Goal: Task Accomplishment & Management: Complete application form

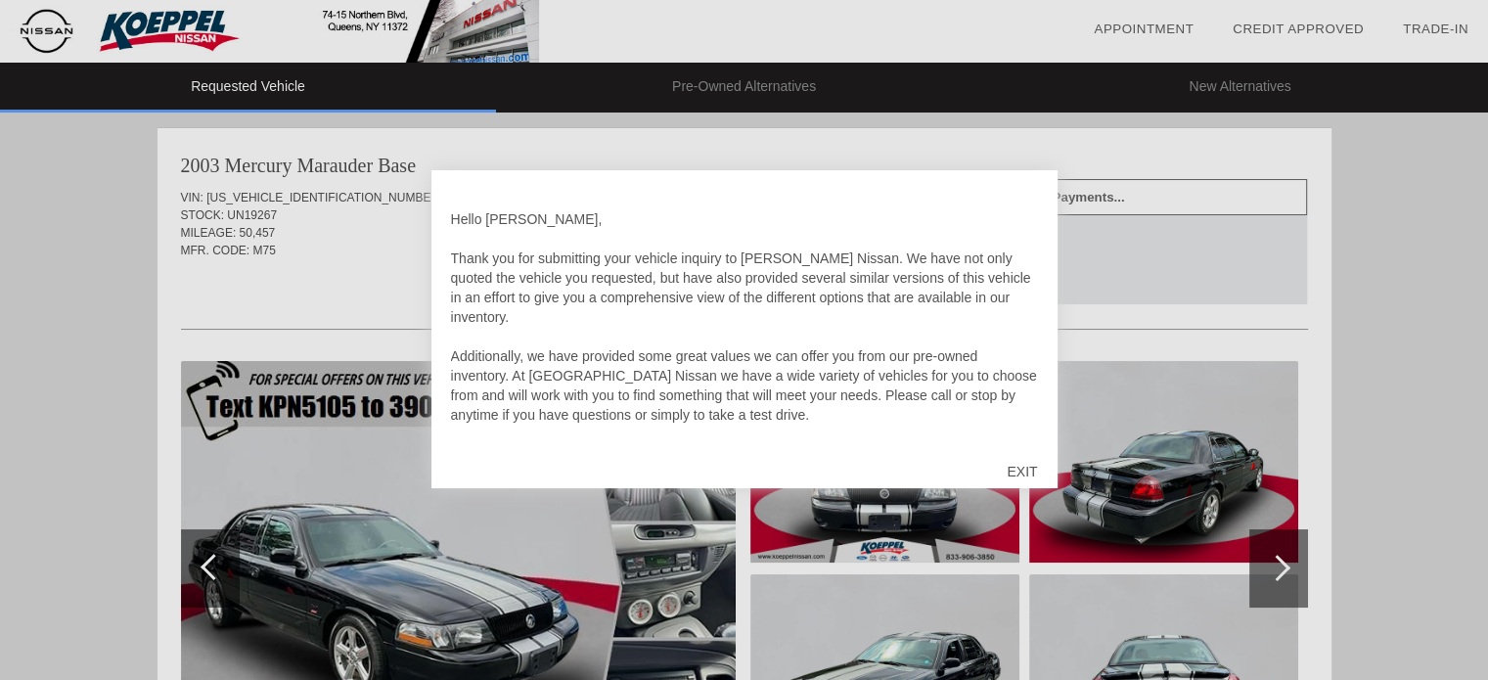
click at [1013, 473] on div "EXIT" at bounding box center [1021, 471] width 69 height 59
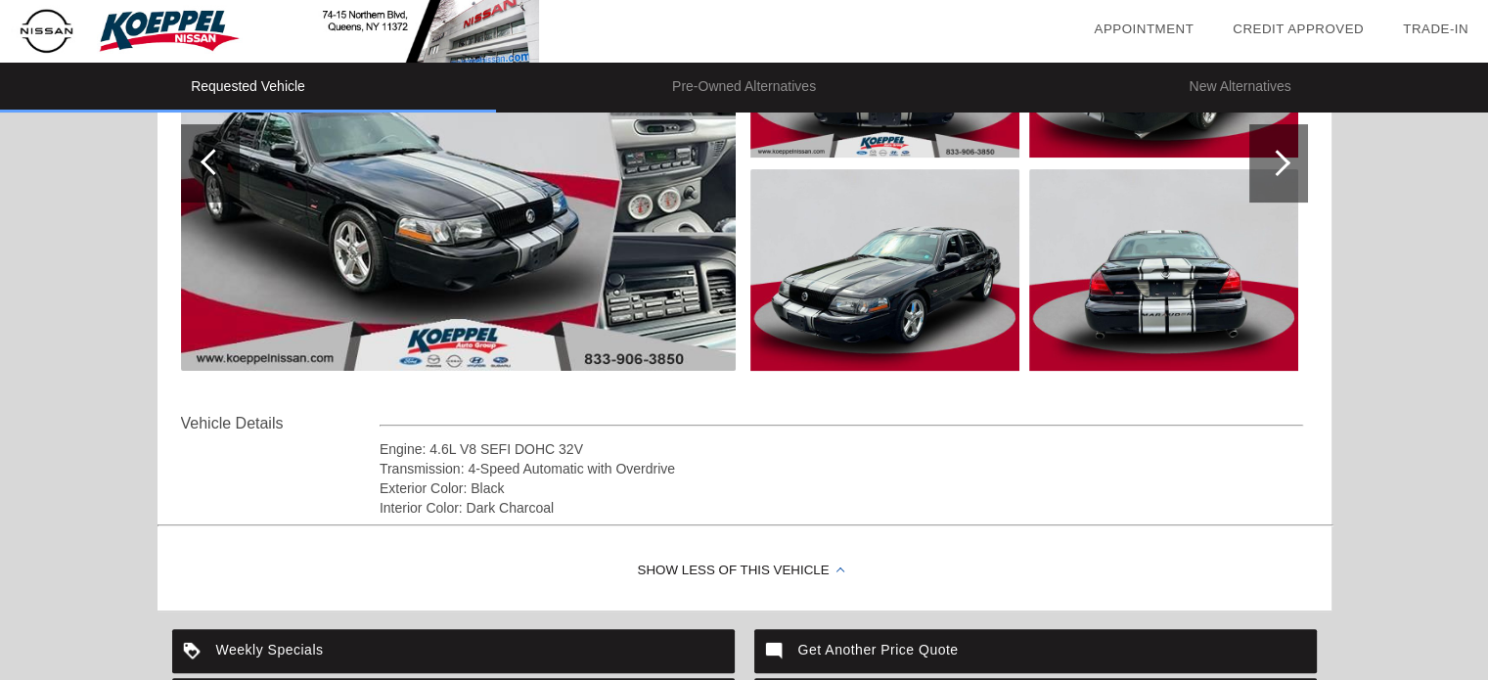
scroll to position [335, 0]
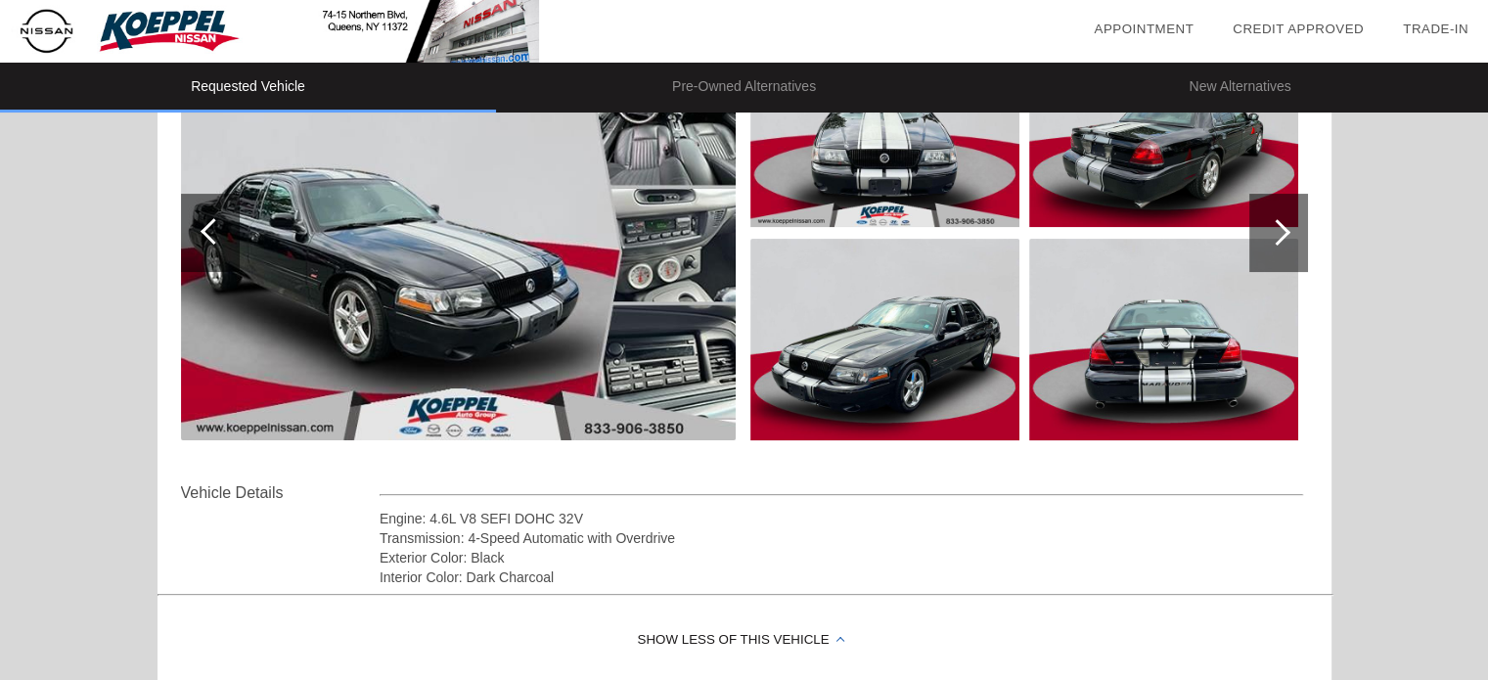
click at [513, 222] on img at bounding box center [458, 232] width 555 height 415
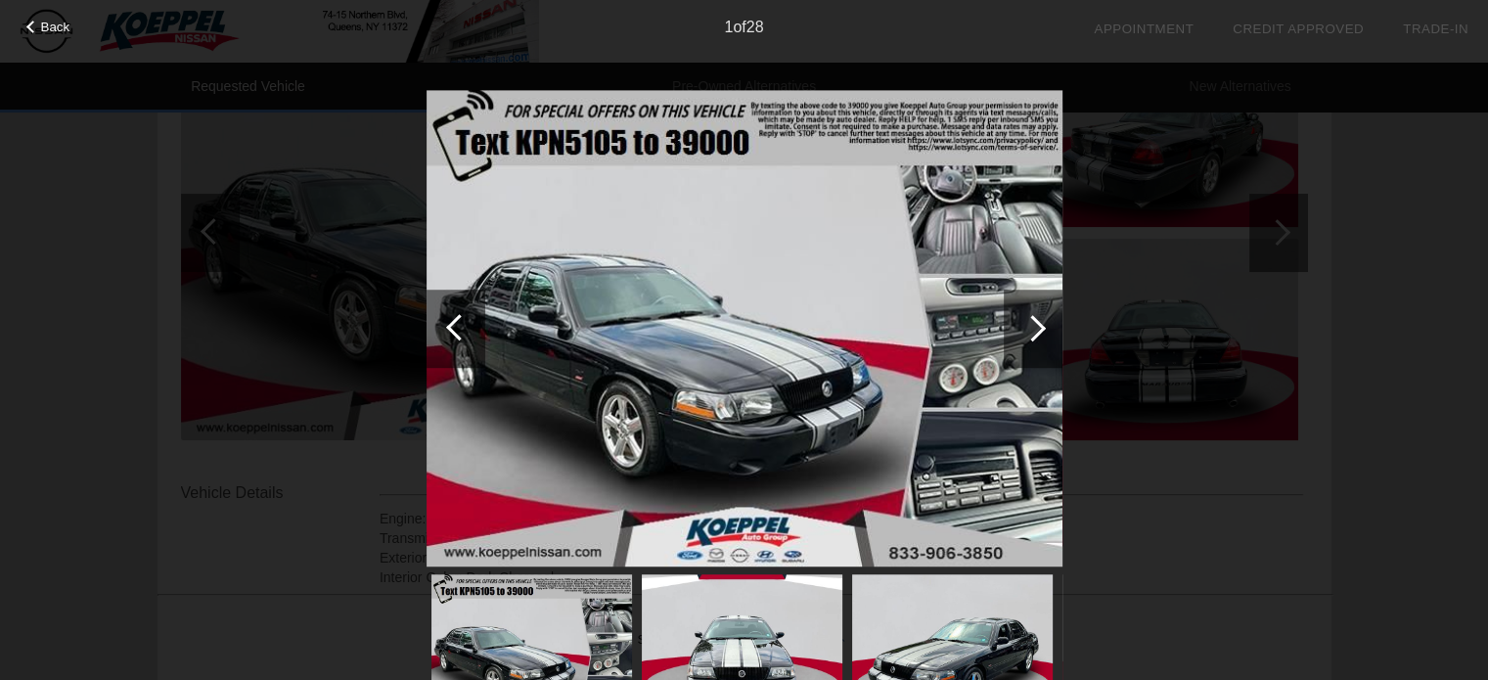
click at [1025, 312] on div at bounding box center [1033, 329] width 59 height 78
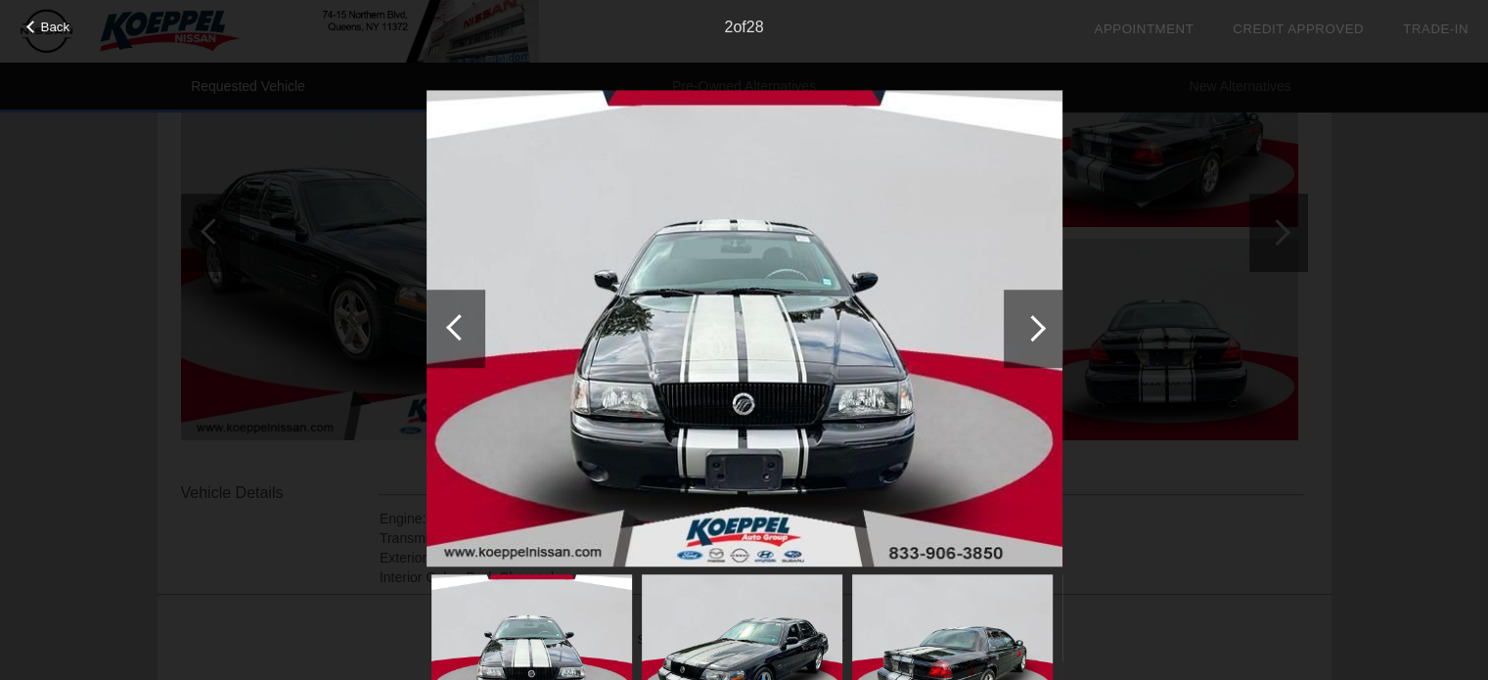
click at [1025, 312] on div at bounding box center [1033, 329] width 59 height 78
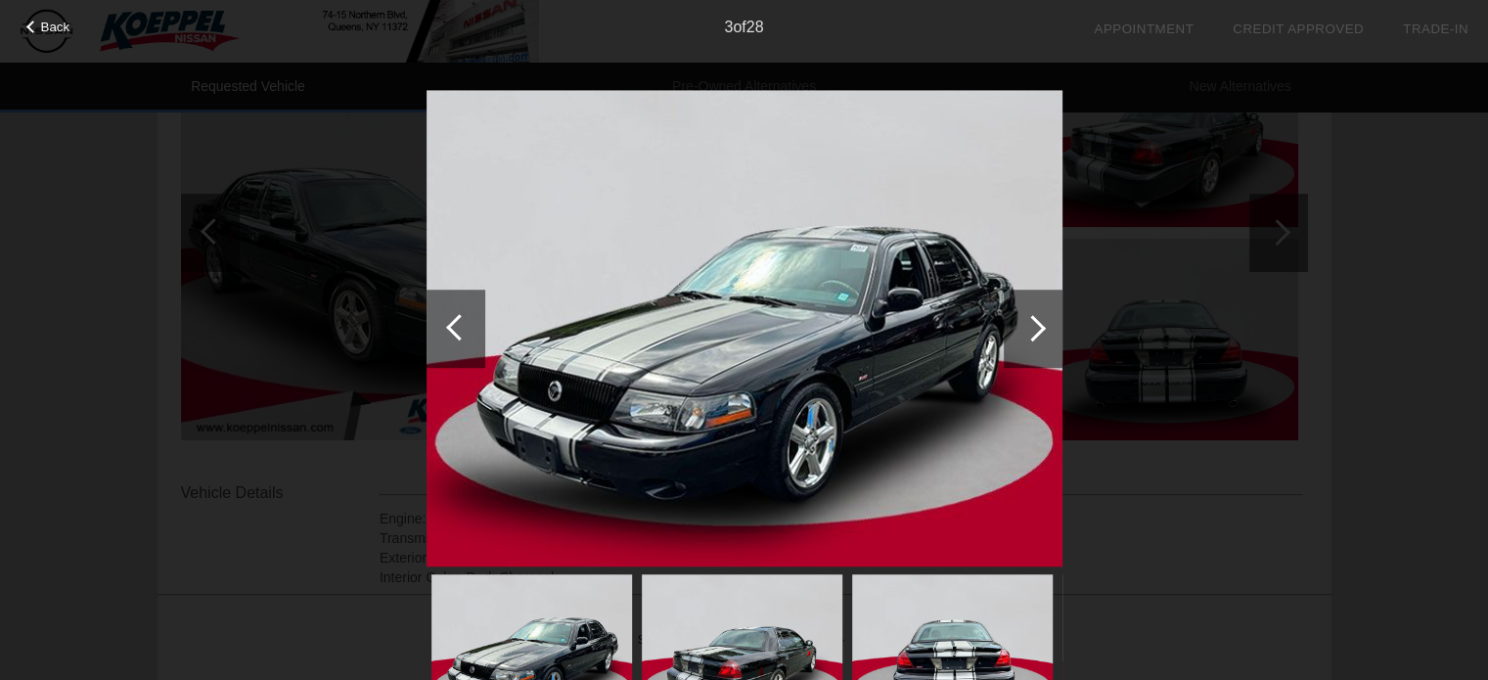
click at [1025, 312] on div at bounding box center [1033, 329] width 59 height 78
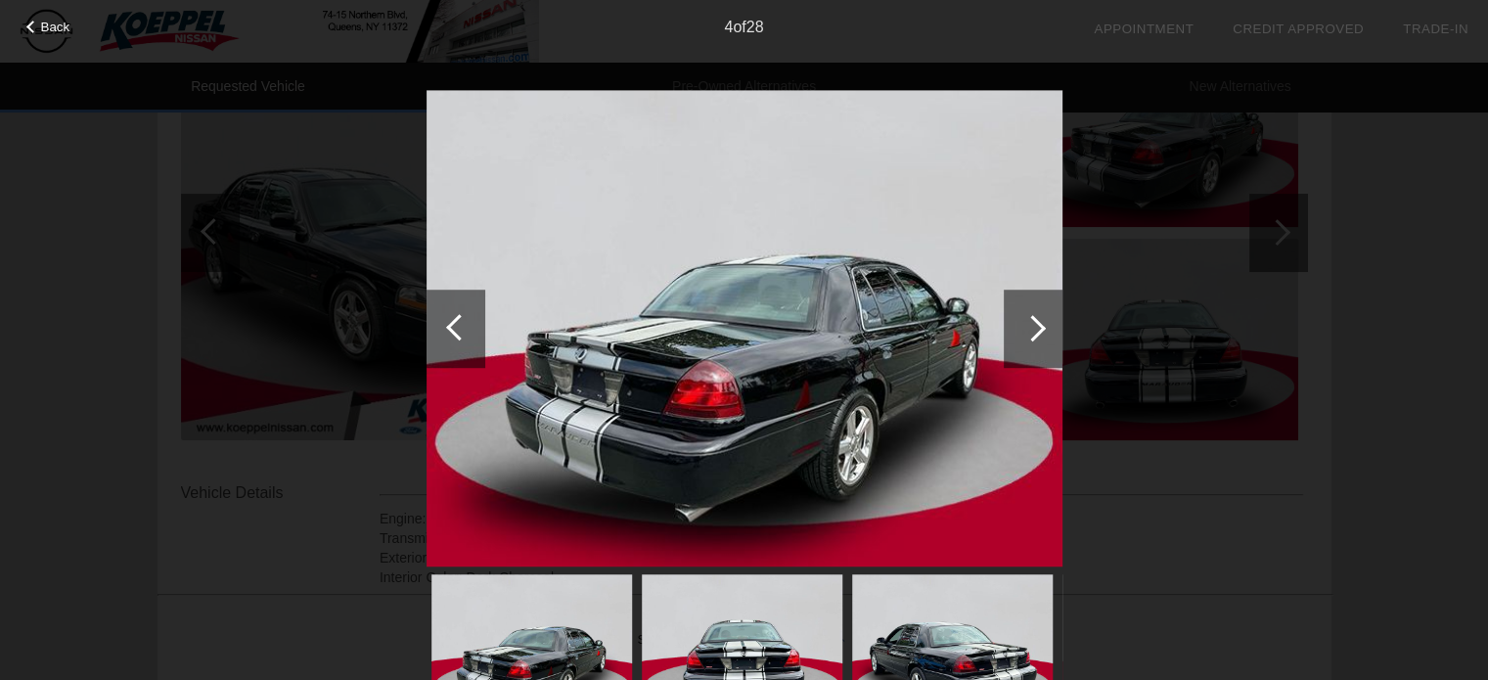
click at [1025, 312] on div at bounding box center [1033, 329] width 59 height 78
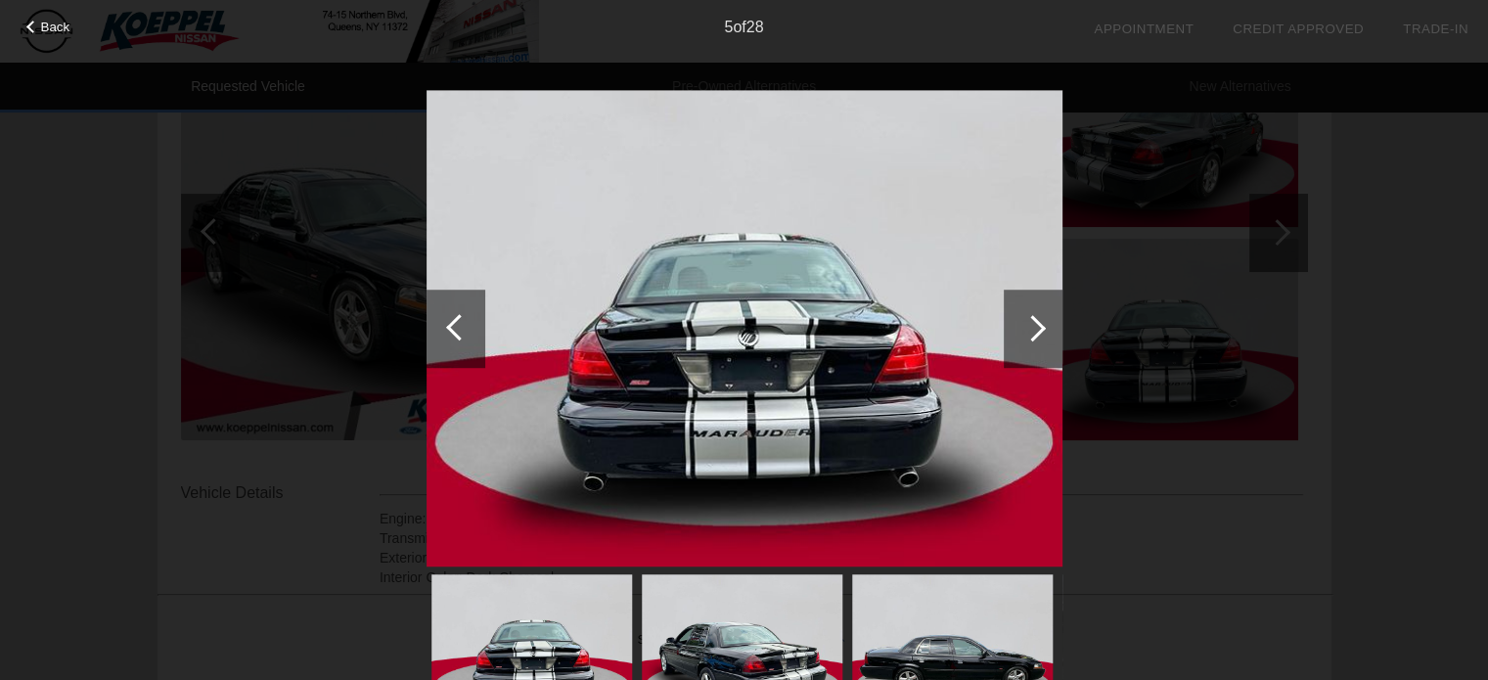
click at [1025, 312] on div at bounding box center [1033, 329] width 59 height 78
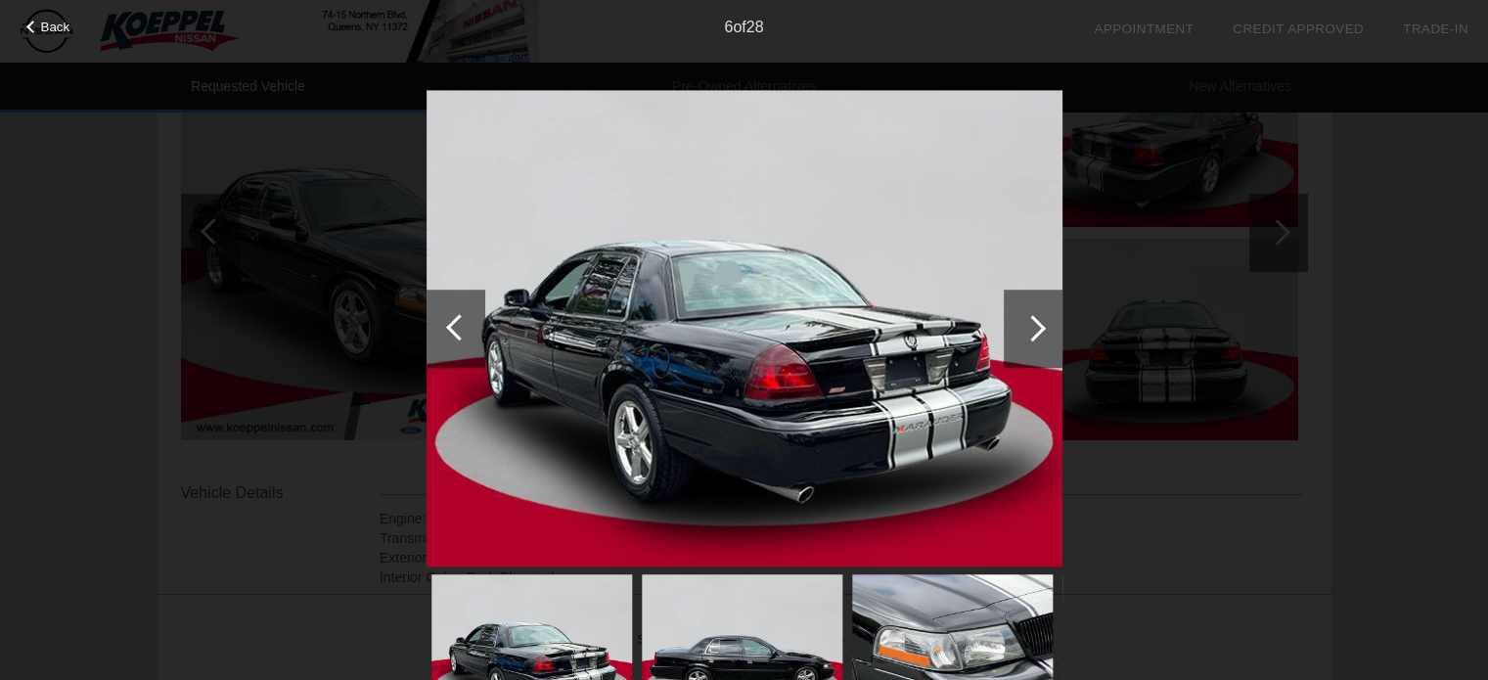
click at [1025, 312] on div at bounding box center [1033, 329] width 59 height 78
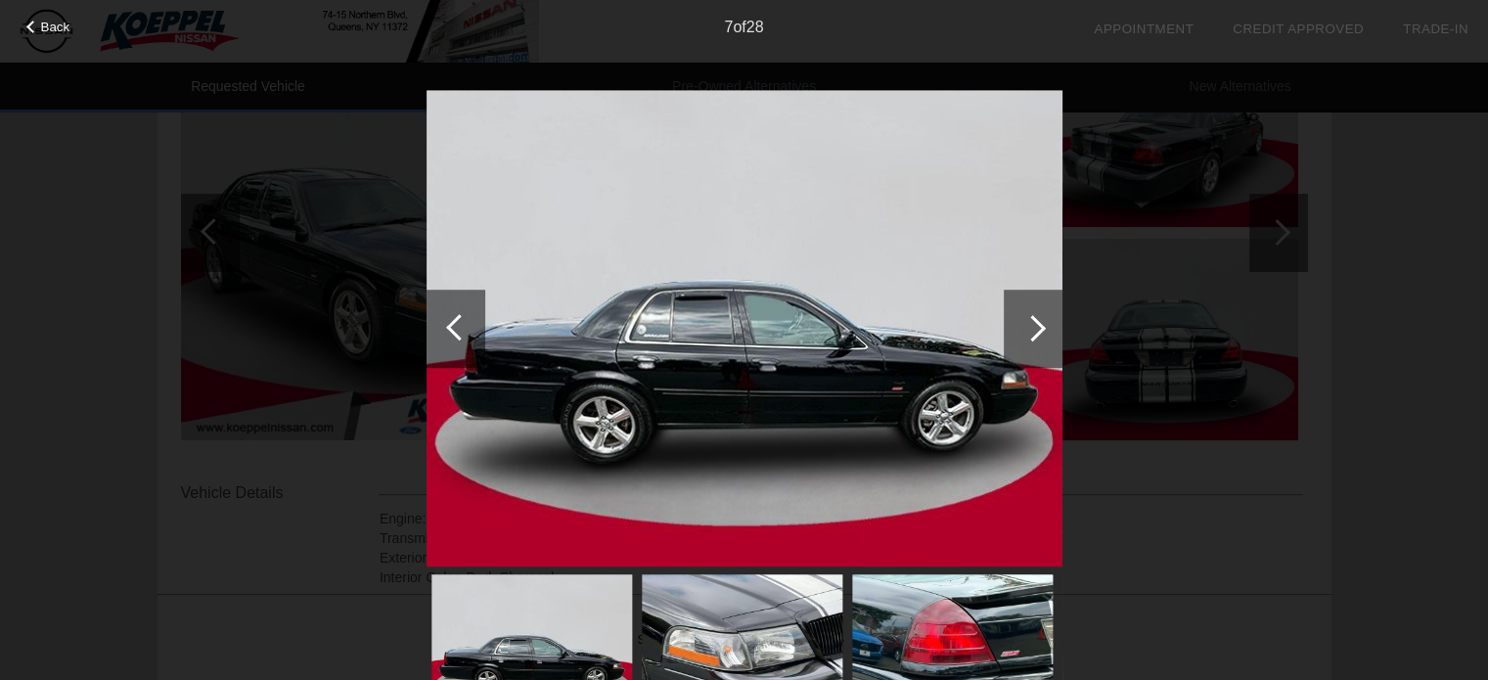
click at [1025, 312] on div at bounding box center [1033, 329] width 59 height 78
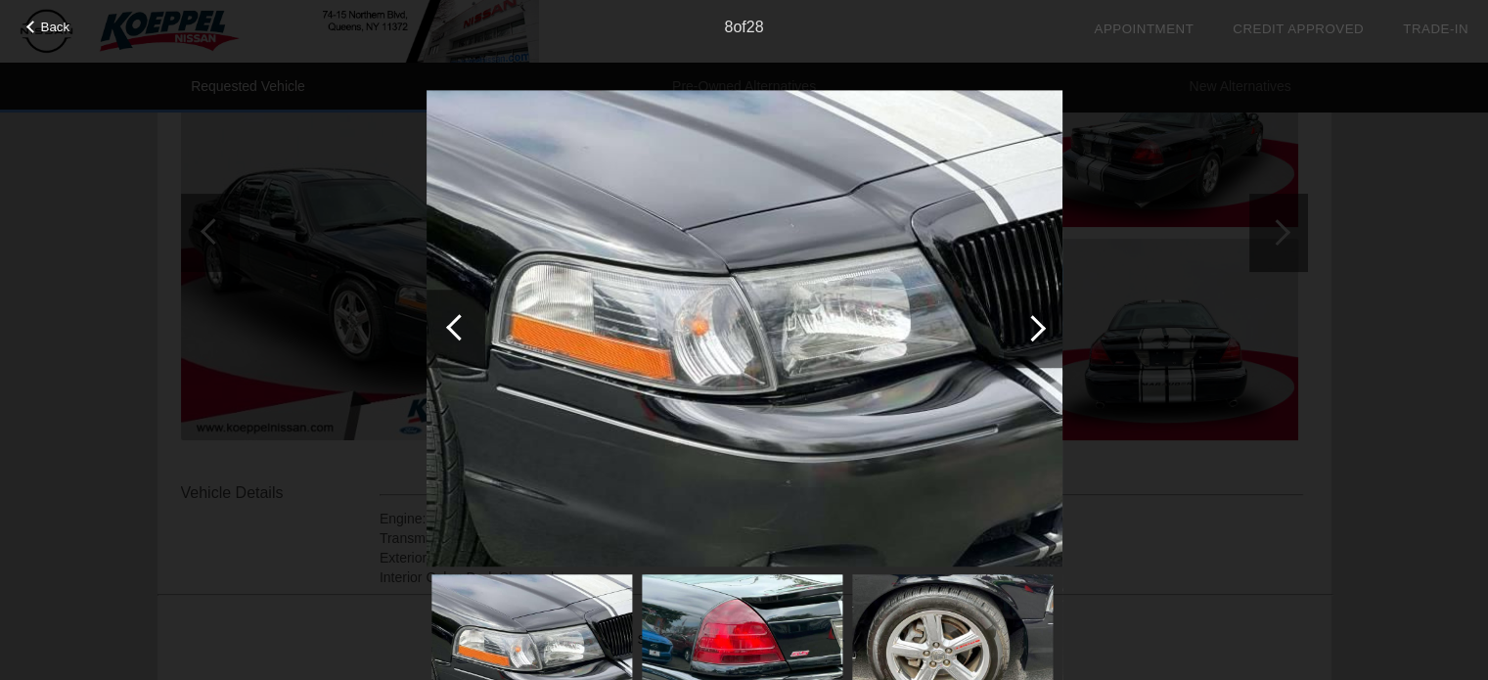
click at [1025, 312] on div at bounding box center [1033, 329] width 59 height 78
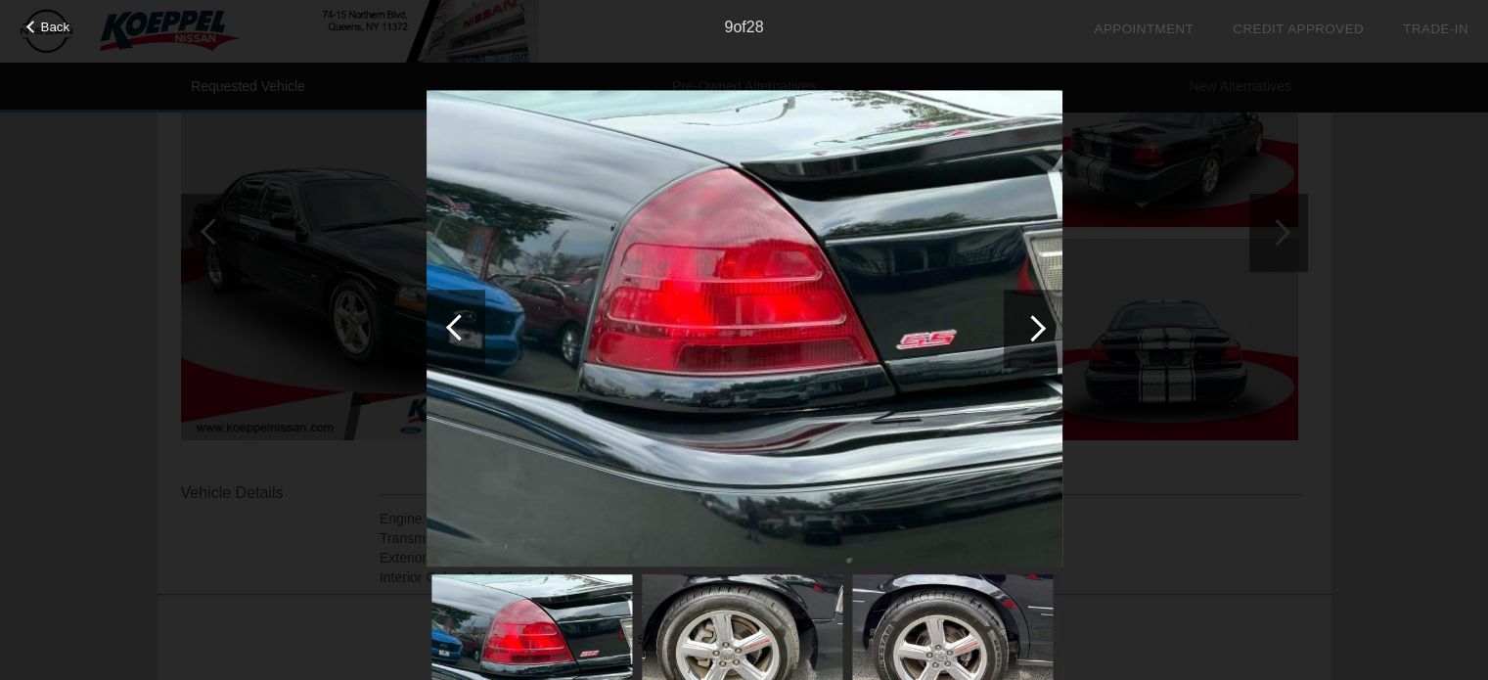
click at [1025, 312] on div at bounding box center [1033, 329] width 59 height 78
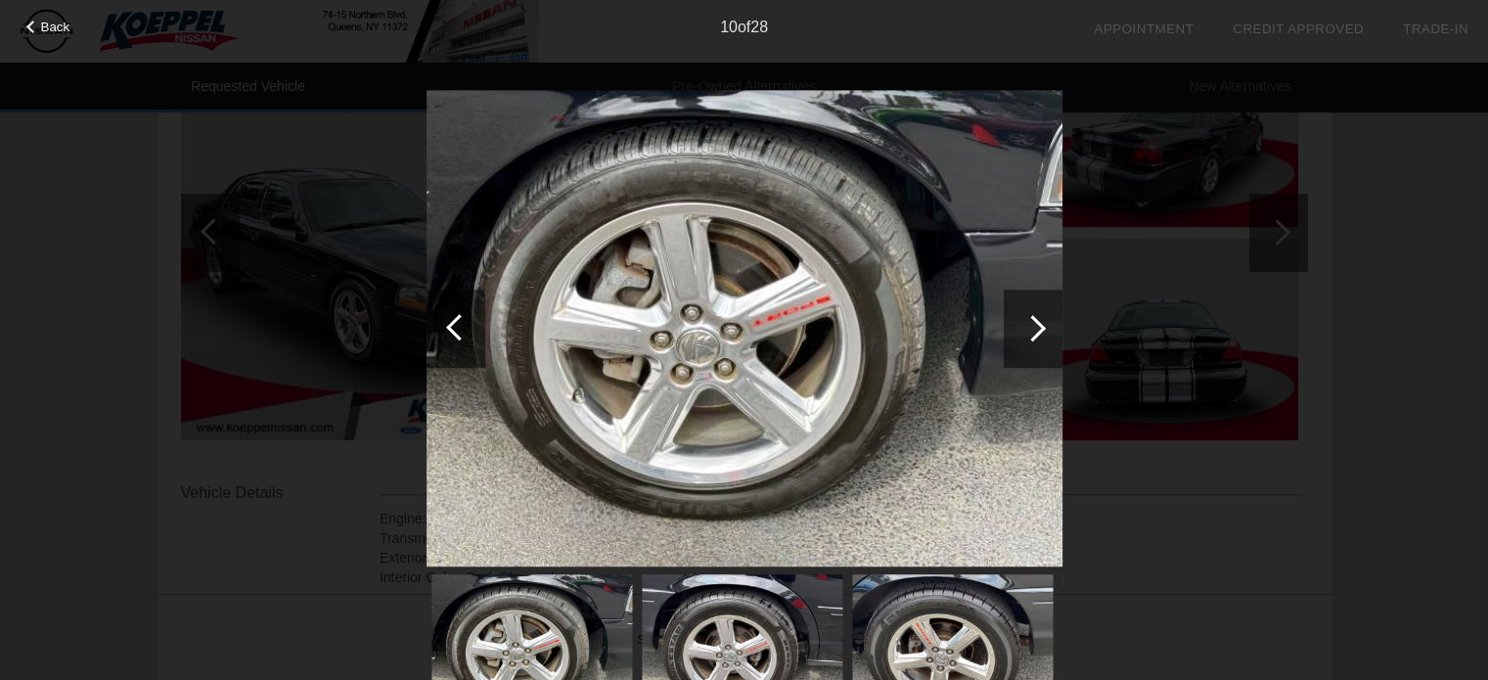
click at [1025, 312] on div at bounding box center [1033, 329] width 59 height 78
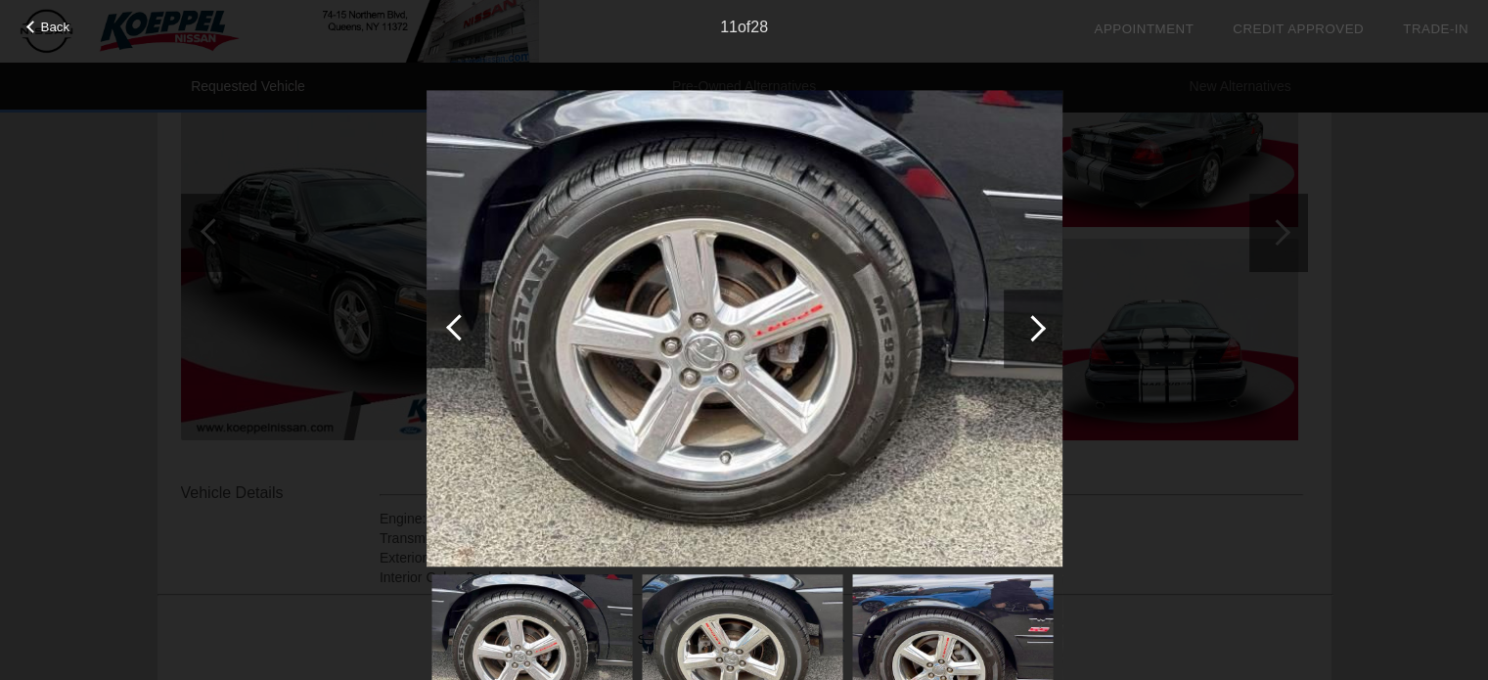
click at [1025, 312] on div at bounding box center [1033, 329] width 59 height 78
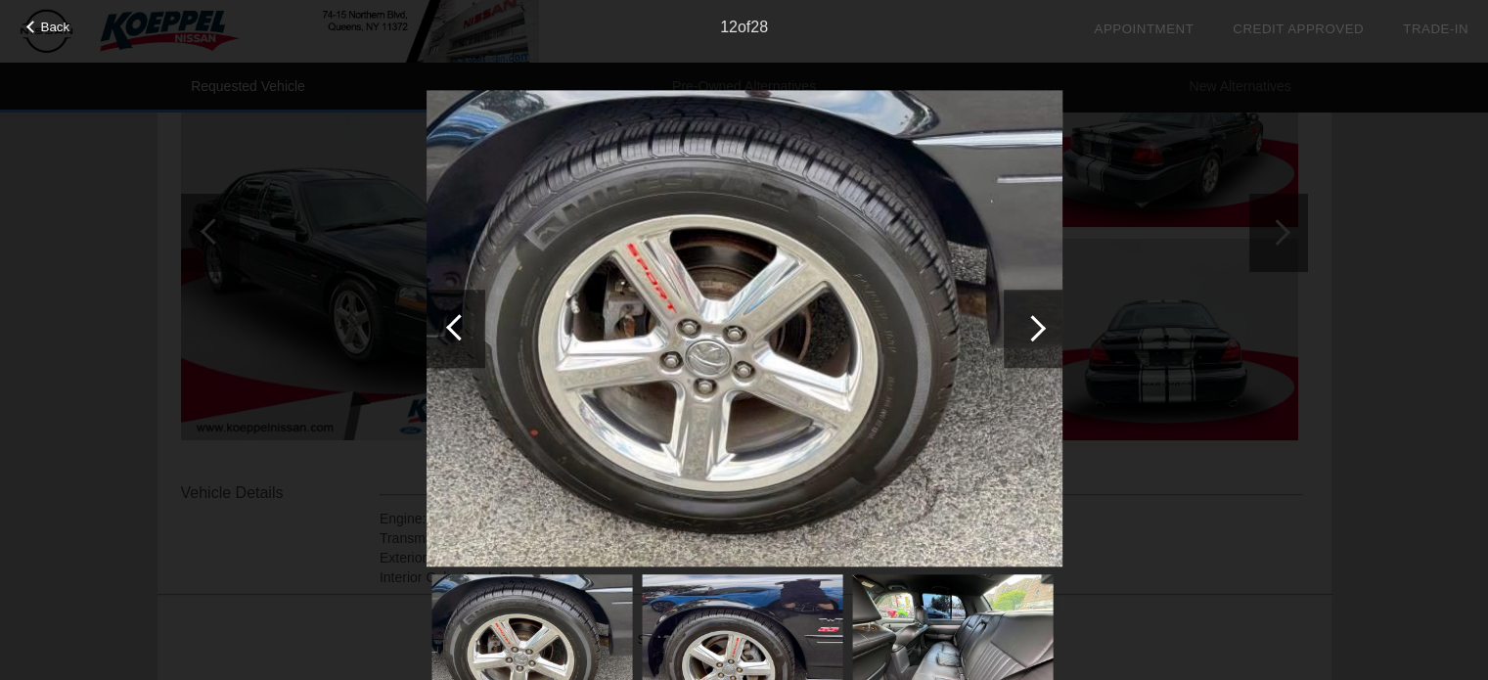
click at [1025, 312] on div at bounding box center [1033, 329] width 59 height 78
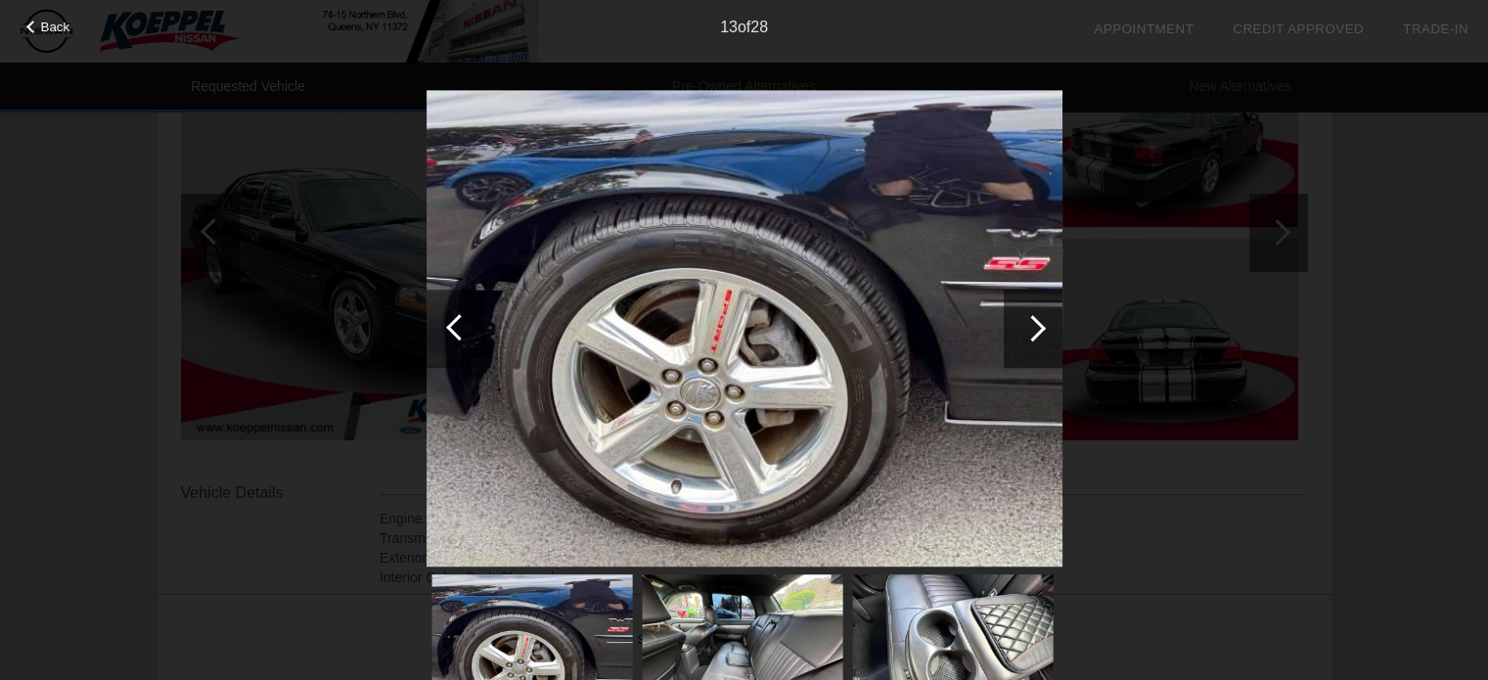
click at [1025, 312] on div at bounding box center [1033, 329] width 59 height 78
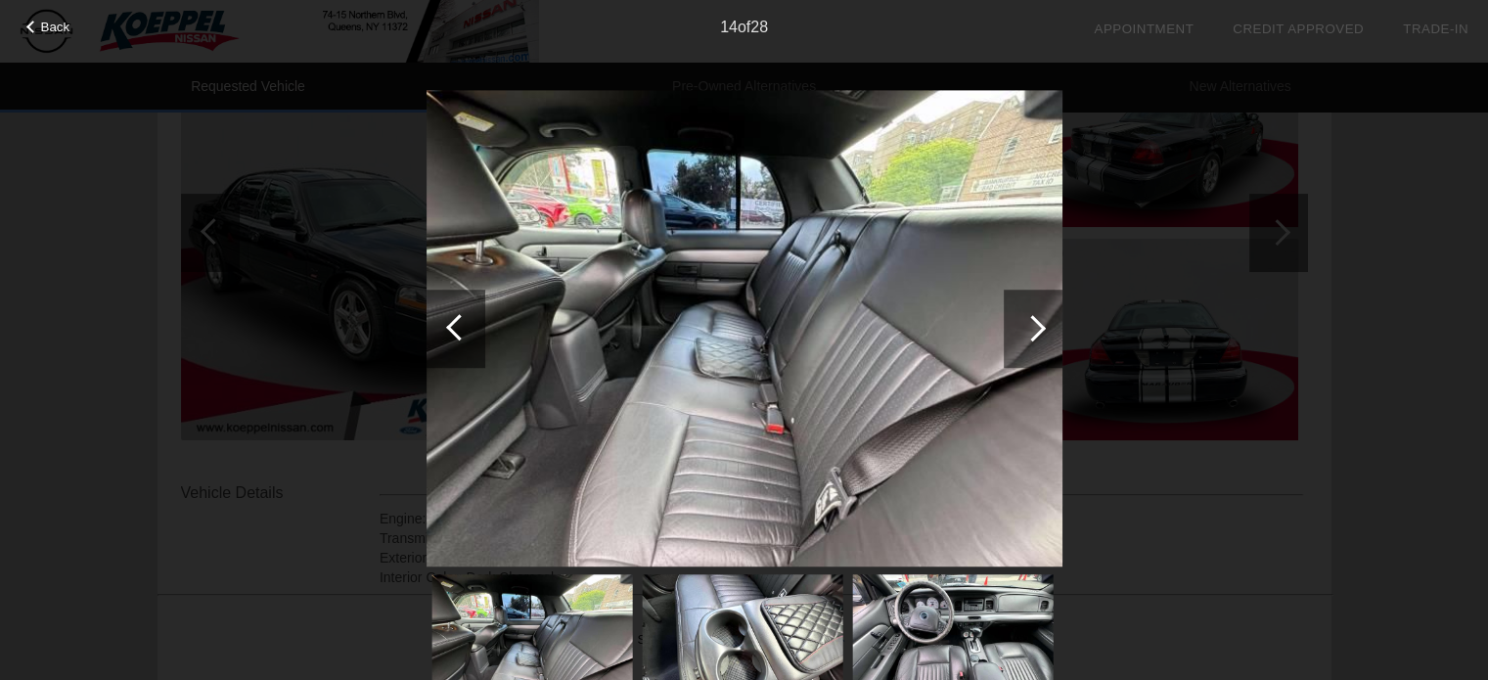
click at [458, 320] on div at bounding box center [459, 327] width 26 height 26
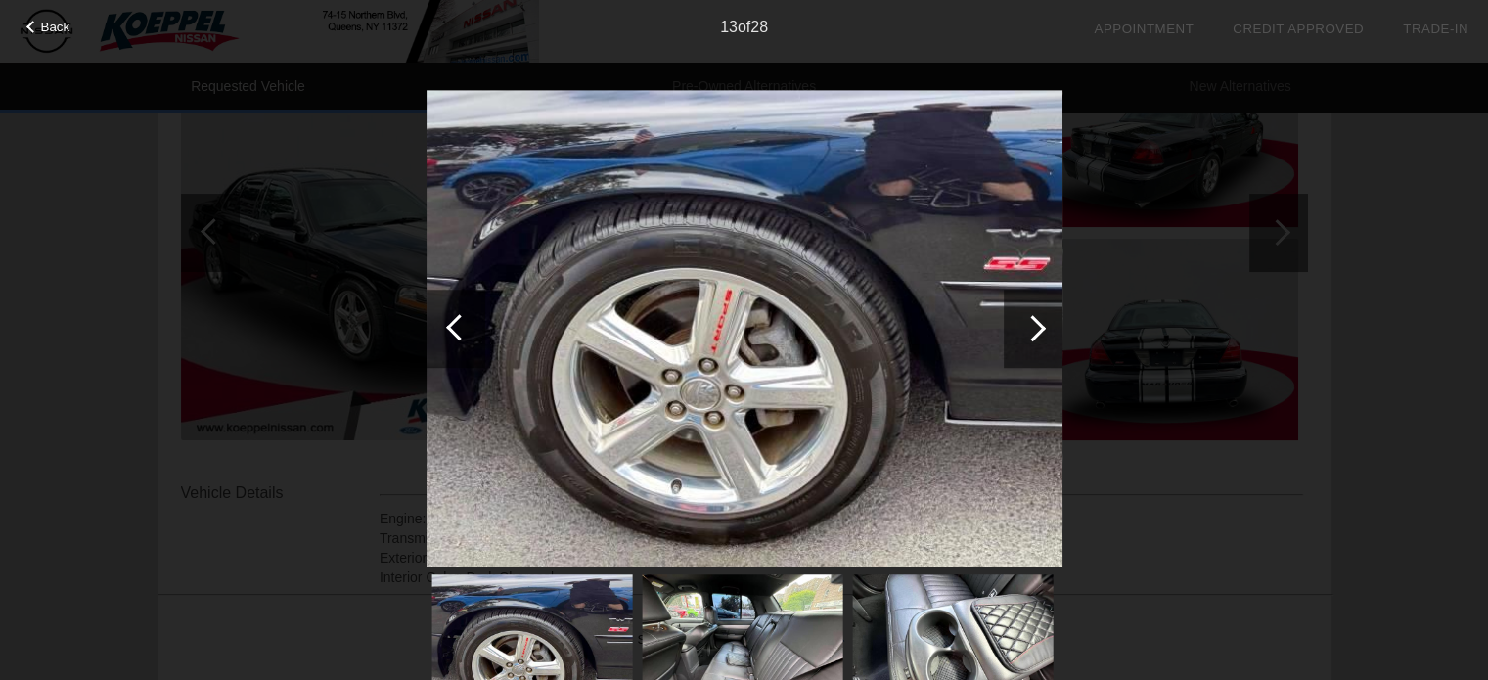
click at [1049, 324] on div at bounding box center [1033, 329] width 59 height 78
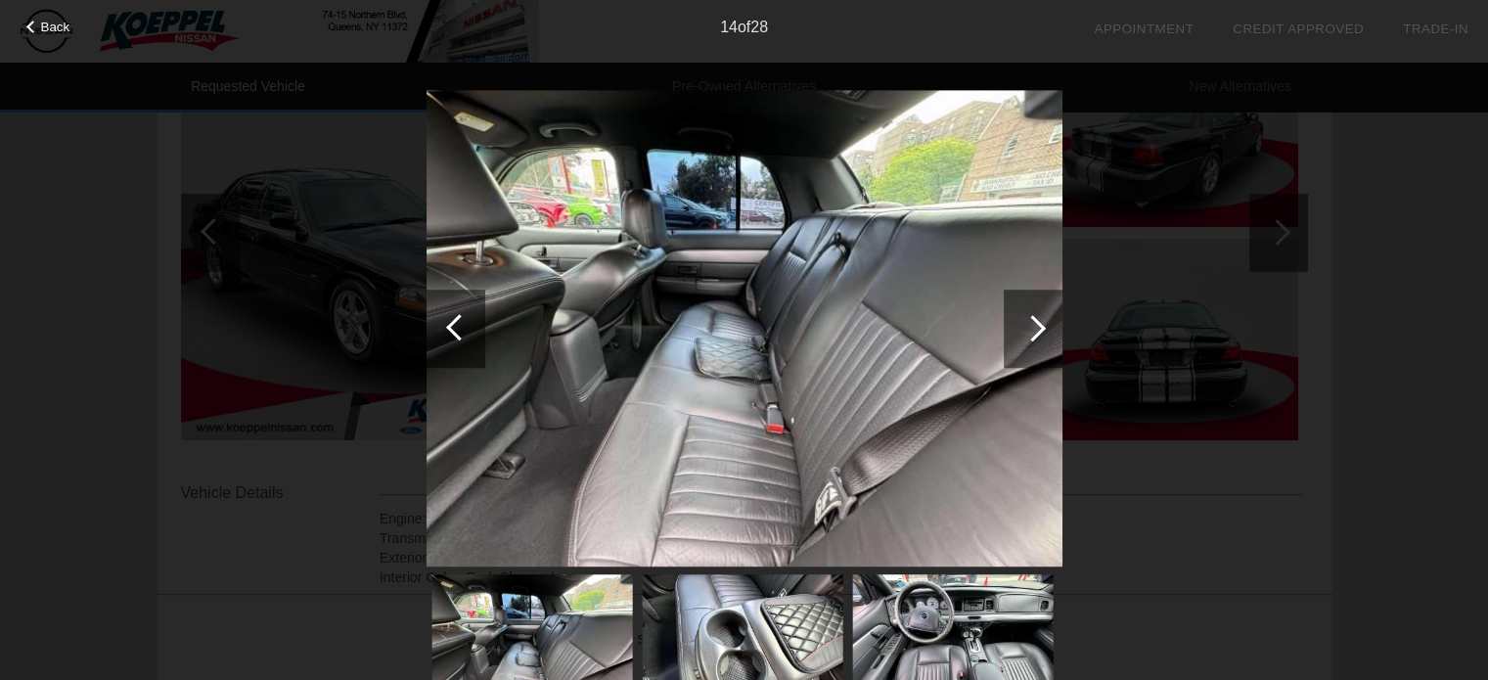
click at [1049, 324] on div at bounding box center [1033, 329] width 59 height 78
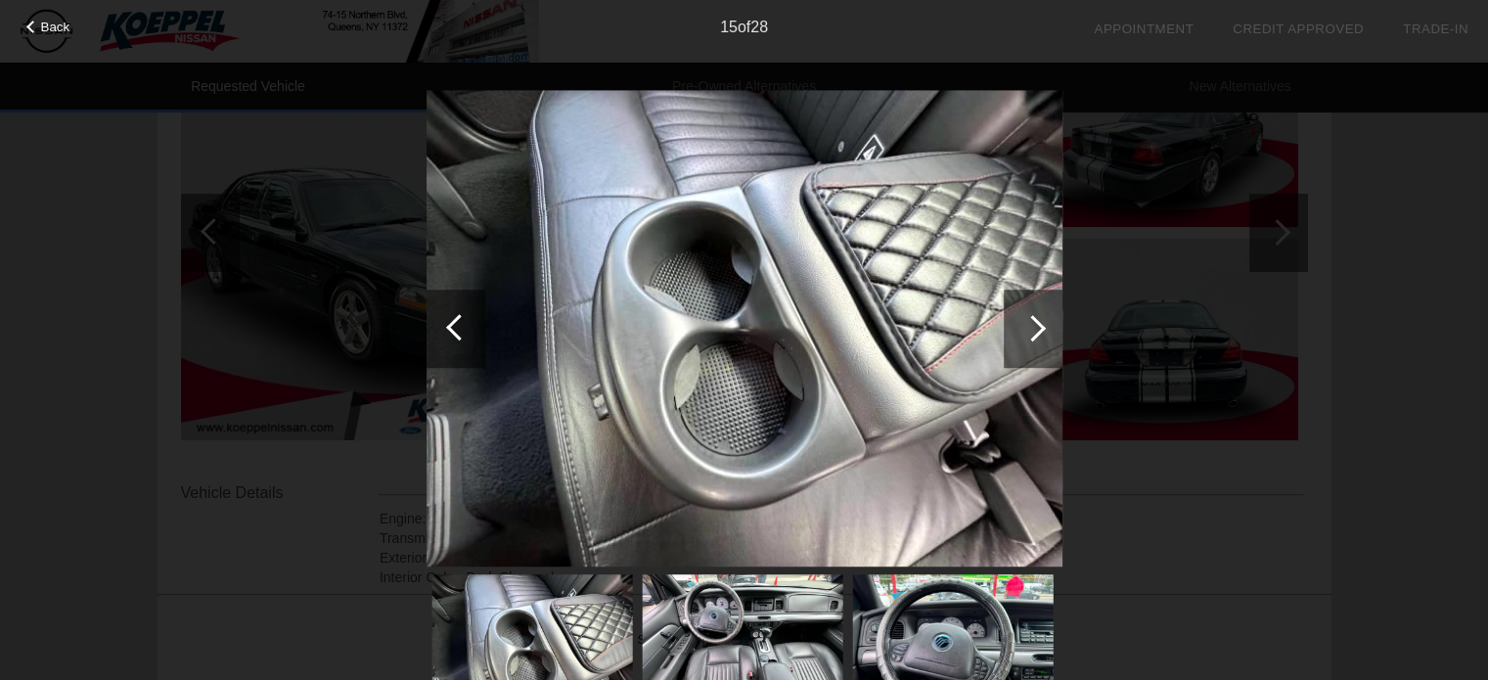
click at [1049, 324] on div at bounding box center [1033, 329] width 59 height 78
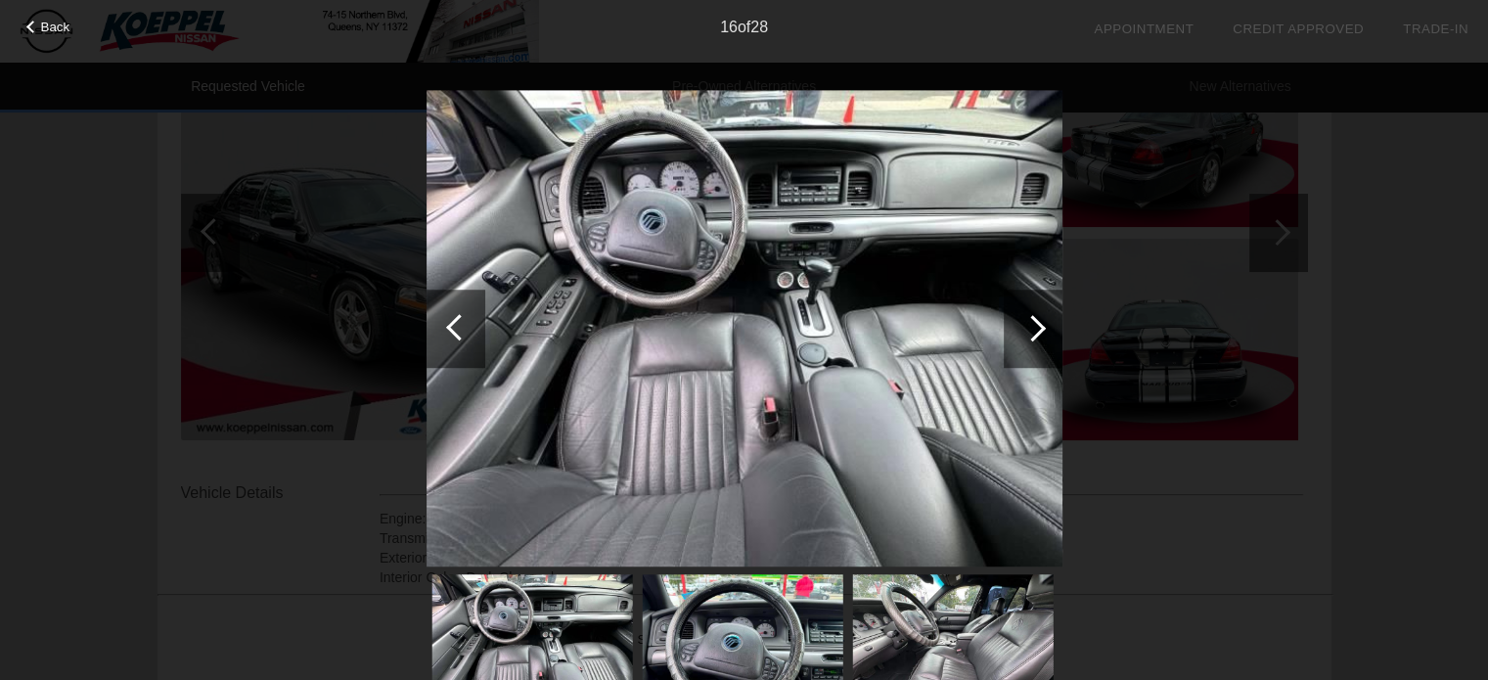
click at [1049, 324] on div at bounding box center [1033, 329] width 59 height 78
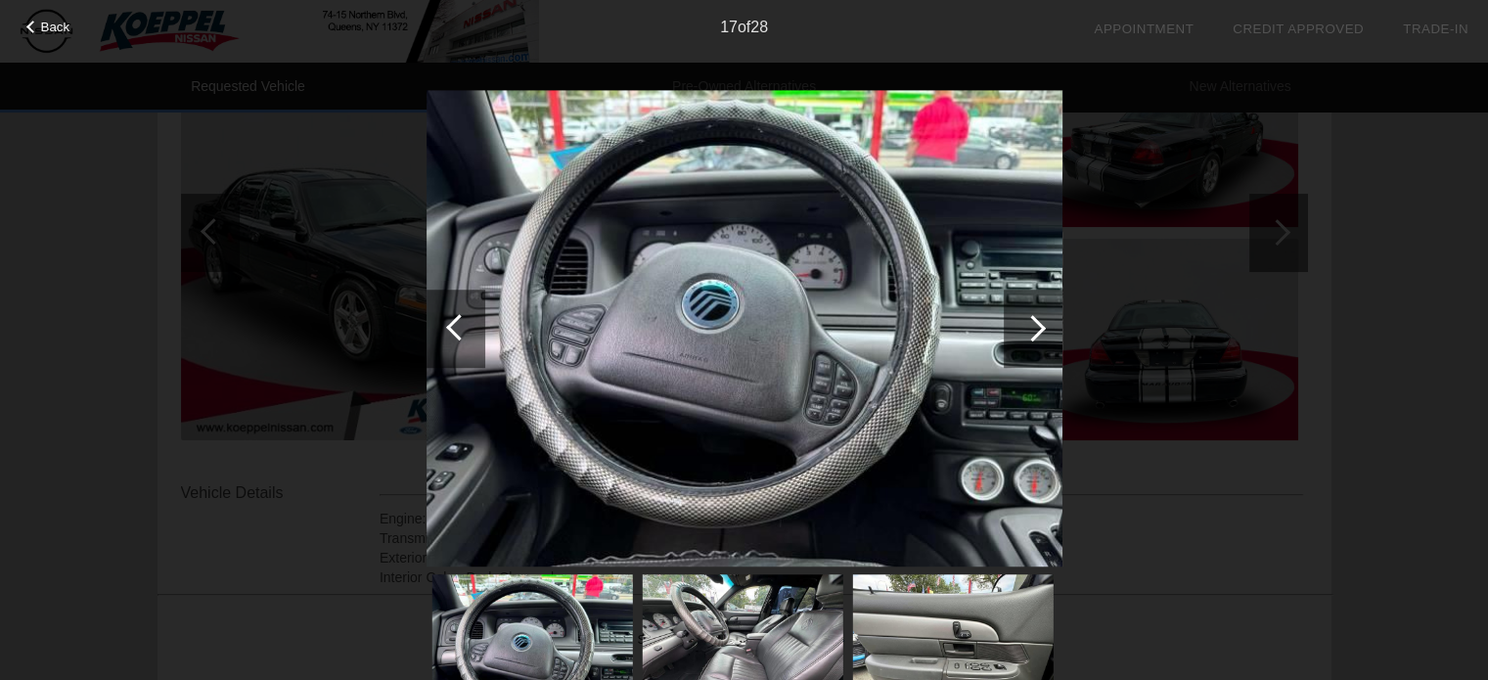
click at [1049, 324] on div at bounding box center [1033, 329] width 59 height 78
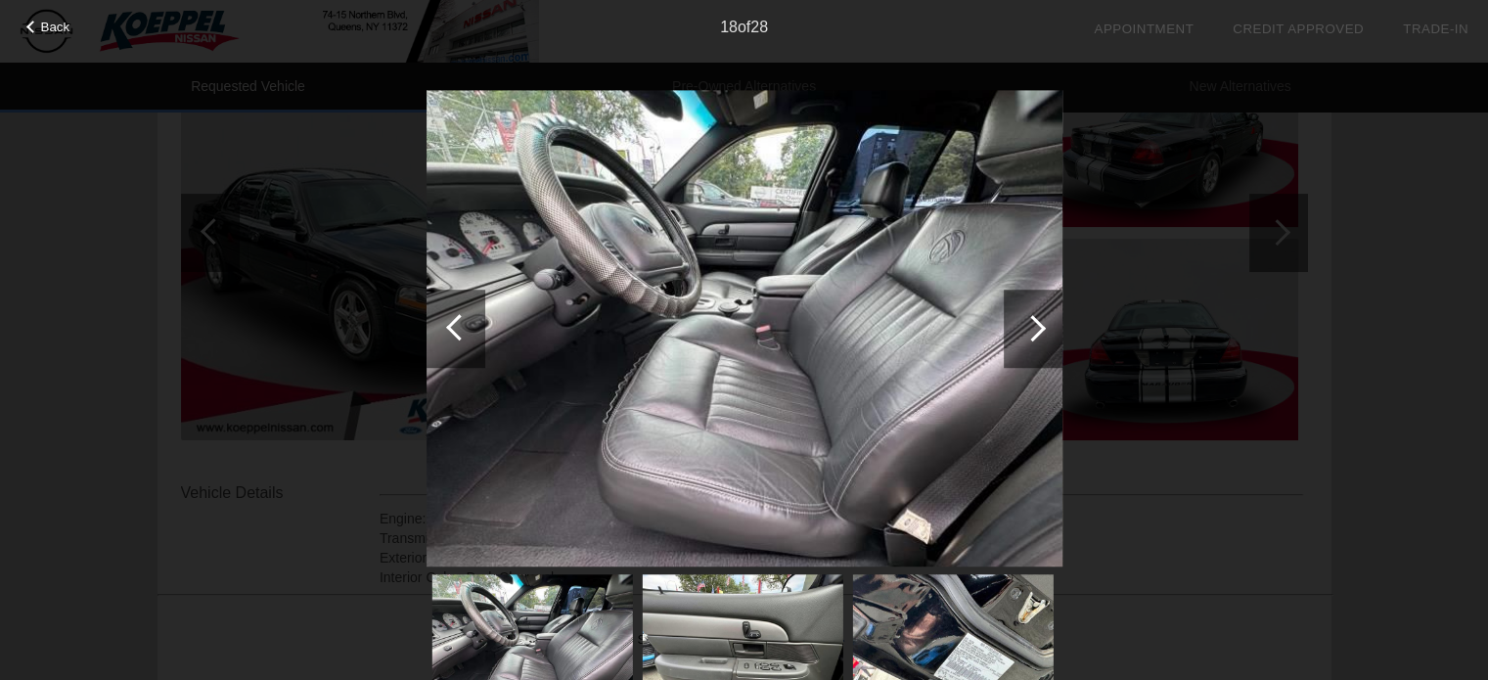
click at [1049, 324] on div at bounding box center [1033, 329] width 59 height 78
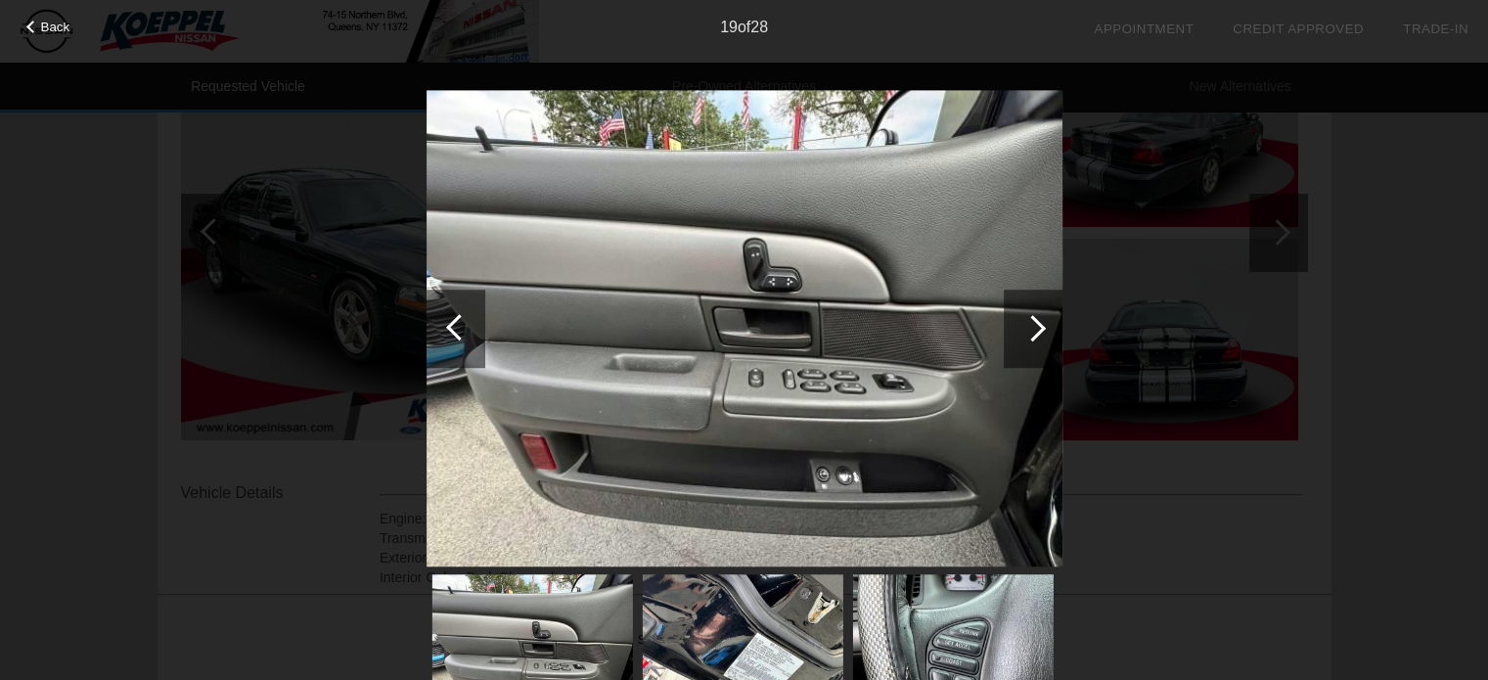
click at [1049, 324] on div at bounding box center [1033, 329] width 59 height 78
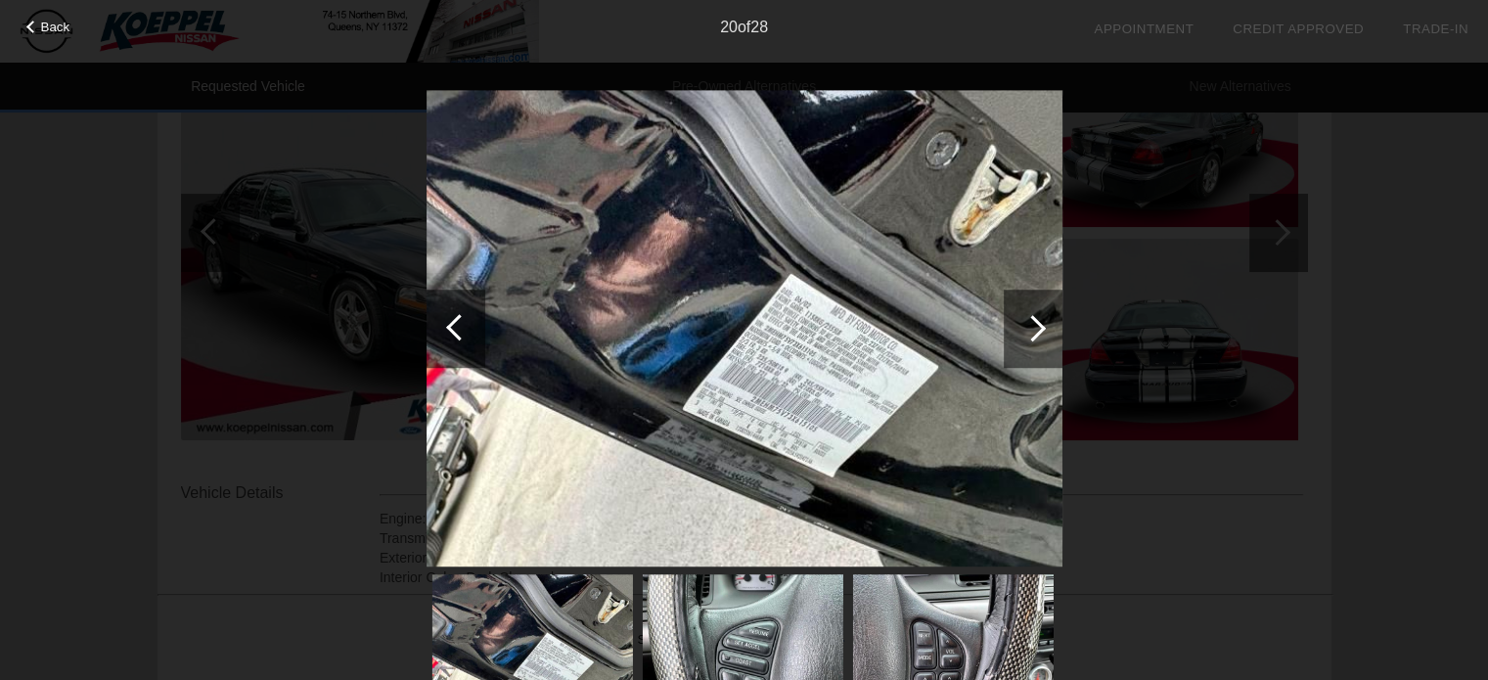
click at [1049, 324] on div at bounding box center [1033, 329] width 59 height 78
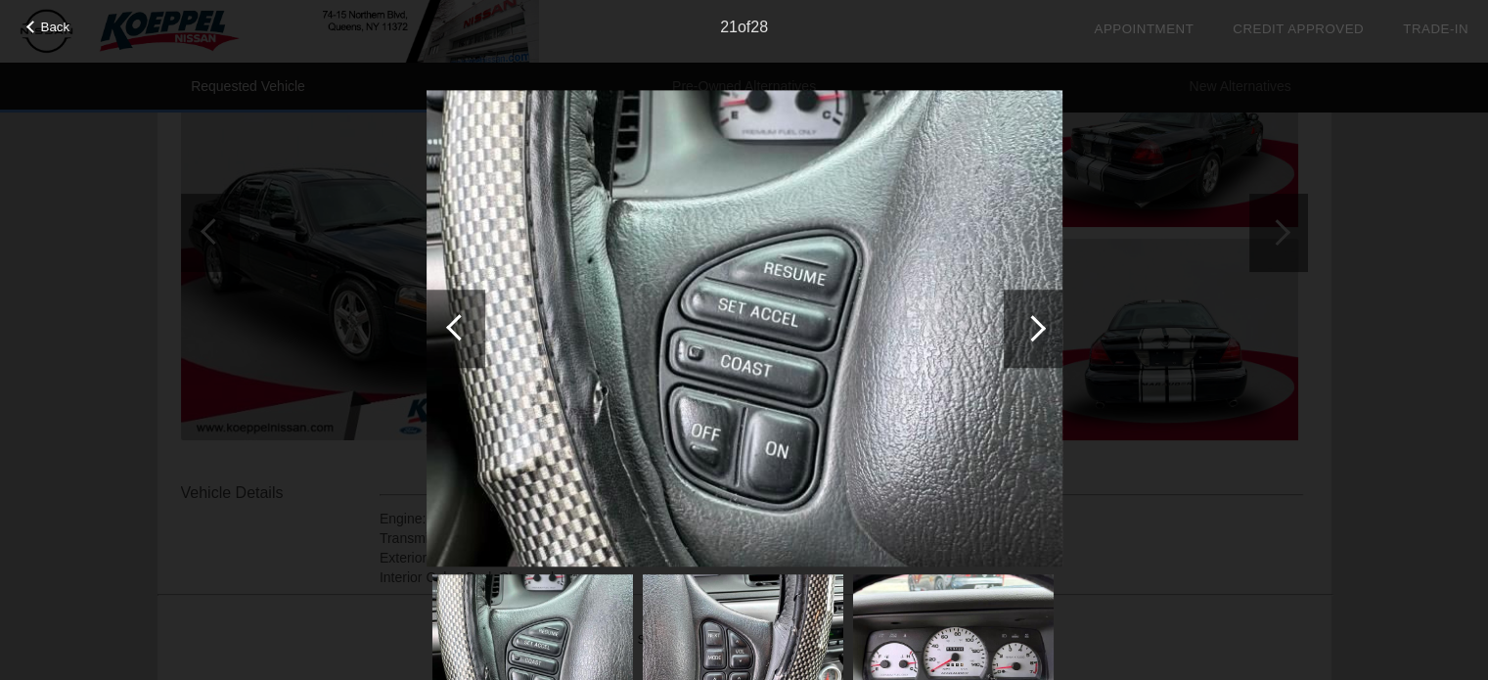
click at [1049, 324] on div at bounding box center [1033, 329] width 59 height 78
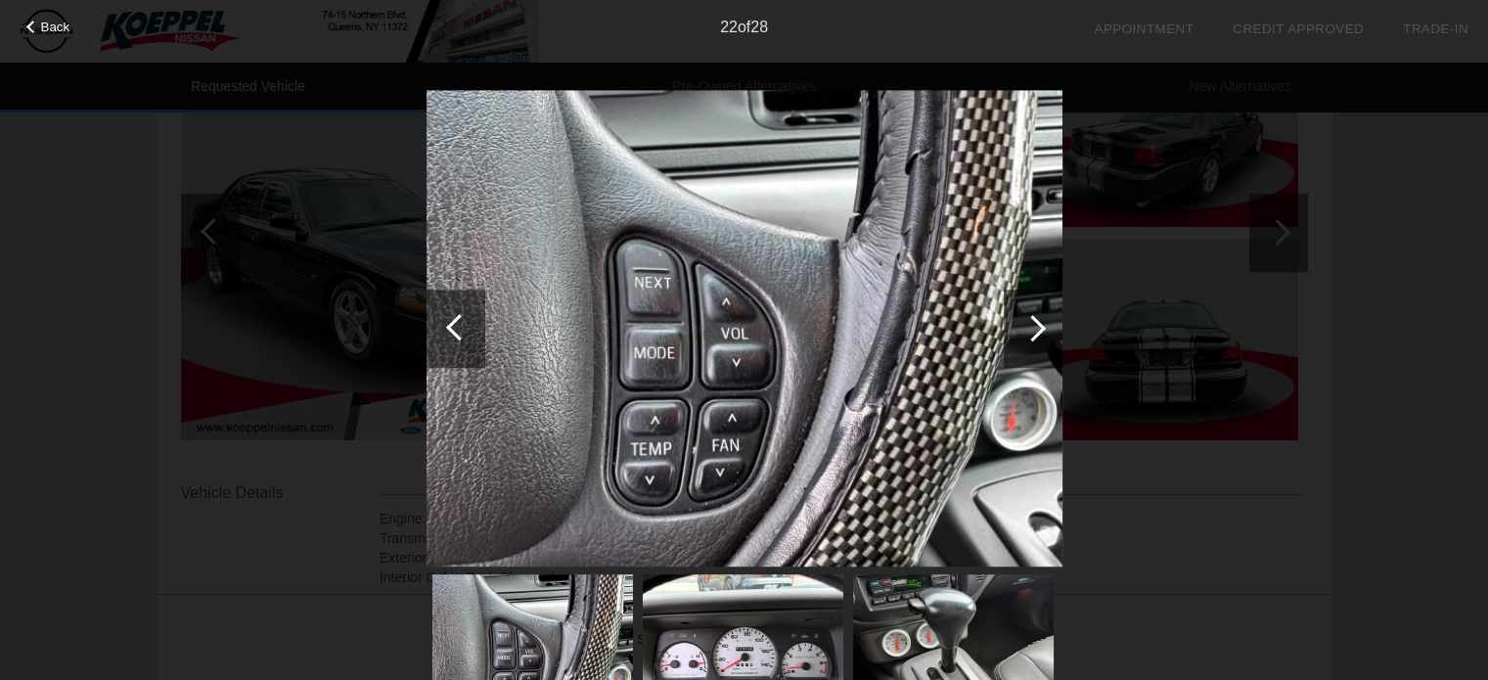
click at [1049, 324] on div at bounding box center [1033, 329] width 59 height 78
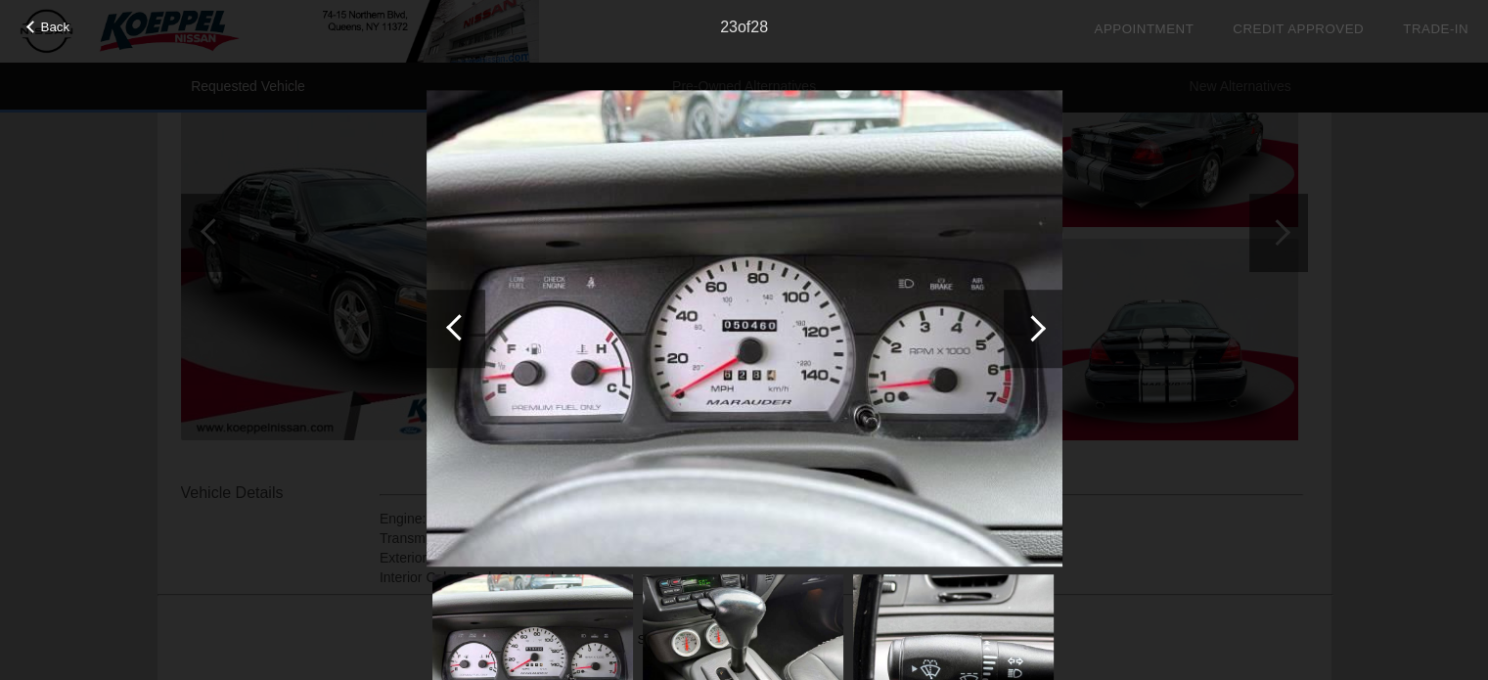
click at [1049, 324] on div at bounding box center [1033, 329] width 59 height 78
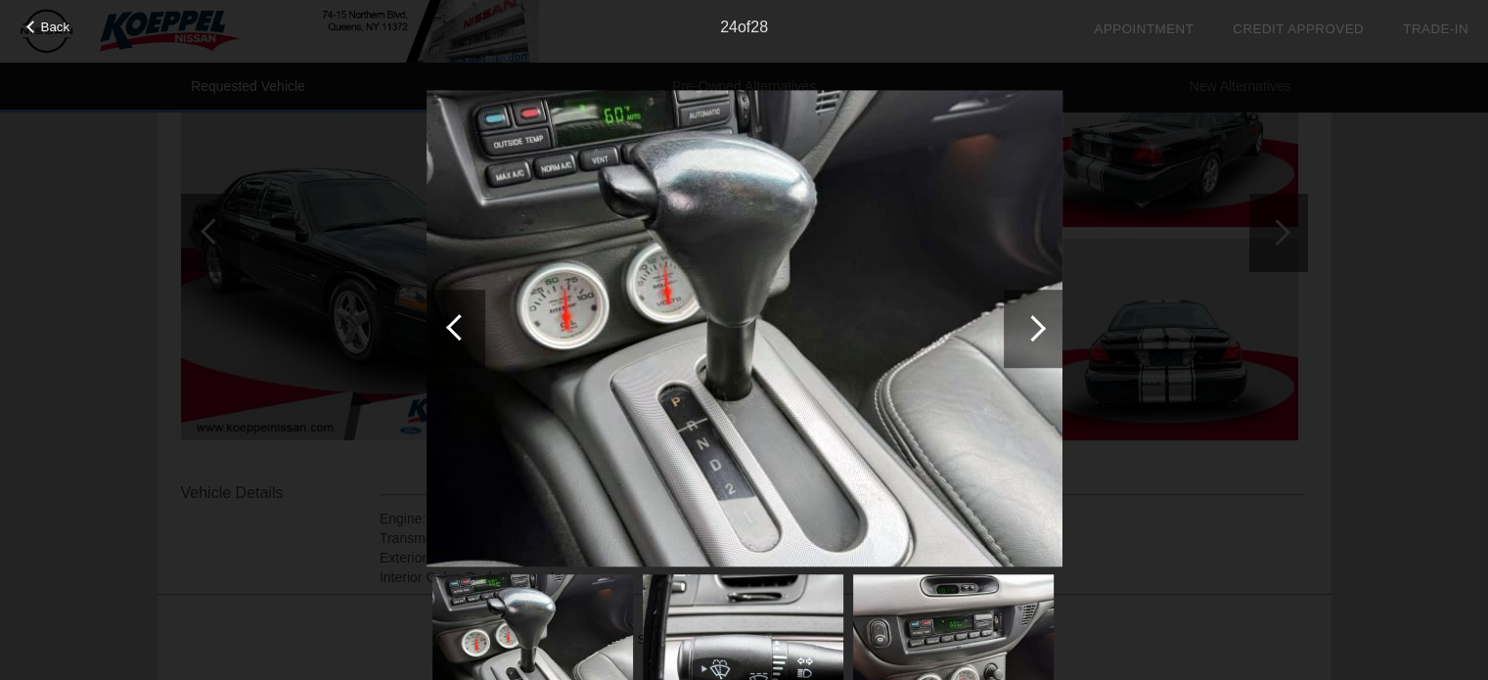
click at [1049, 324] on div at bounding box center [1033, 329] width 59 height 78
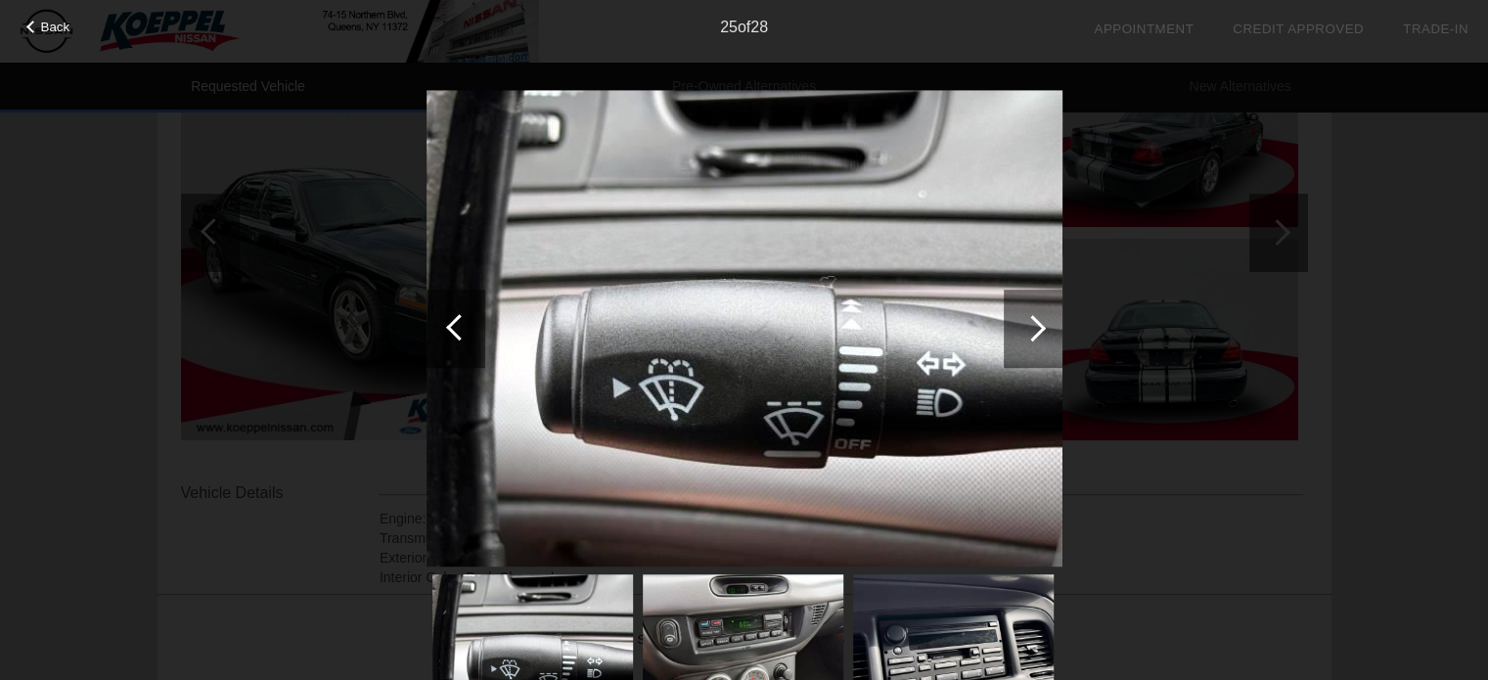
click at [1049, 324] on div at bounding box center [1033, 329] width 59 height 78
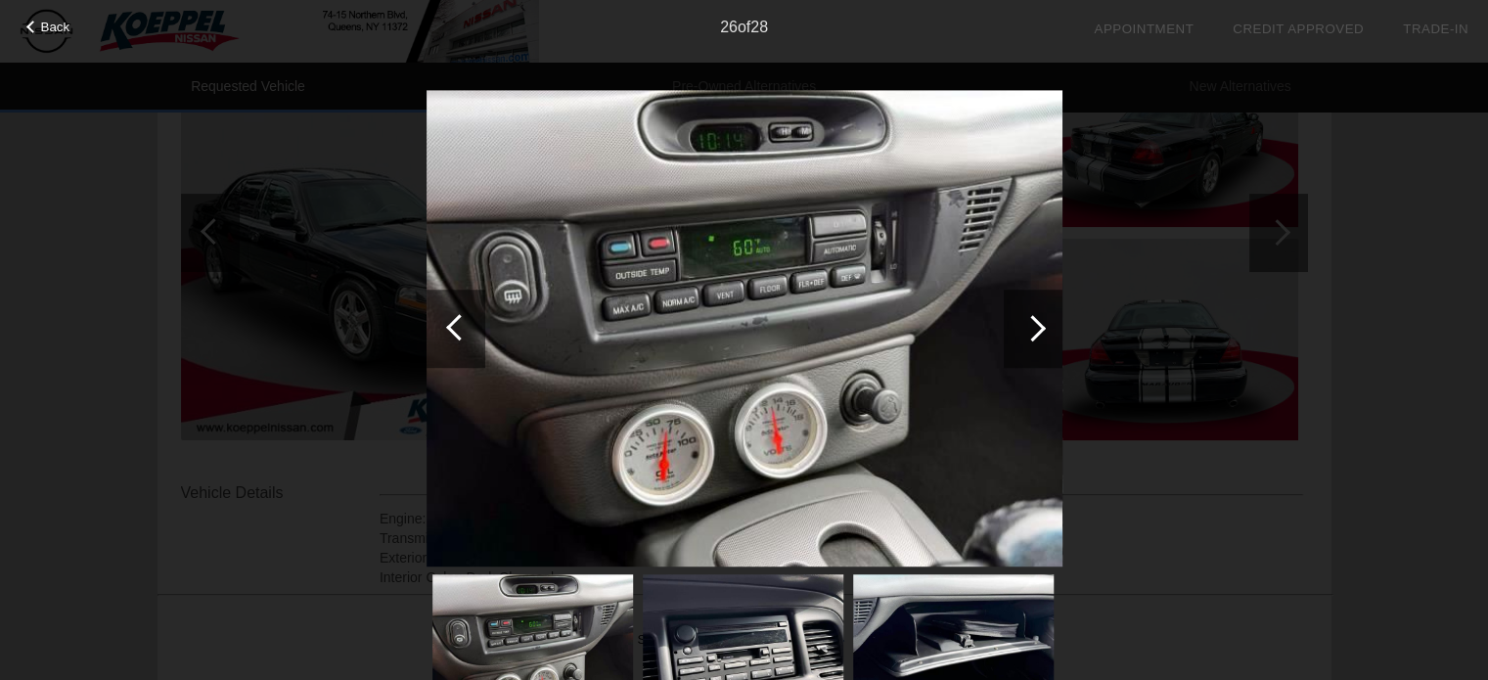
click at [1049, 324] on div at bounding box center [1033, 329] width 59 height 78
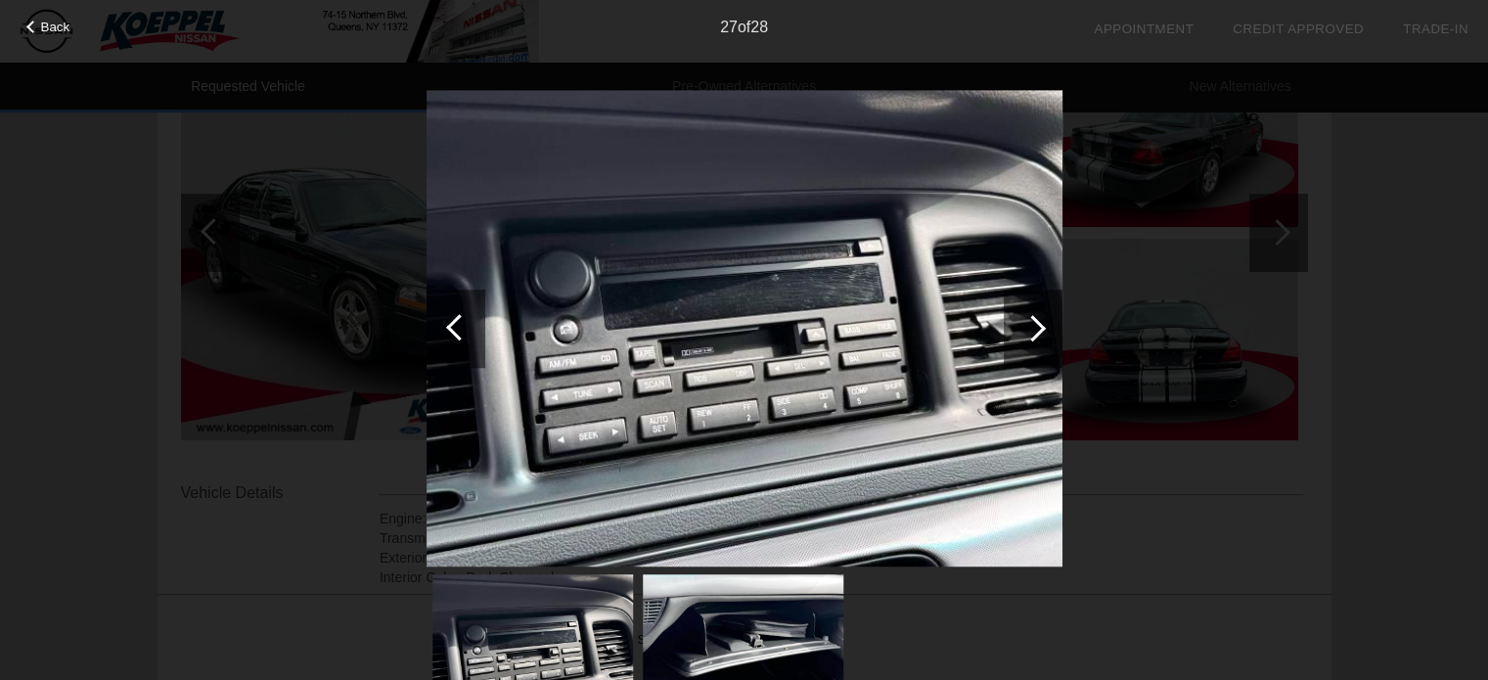
click at [1049, 324] on div at bounding box center [1033, 329] width 59 height 78
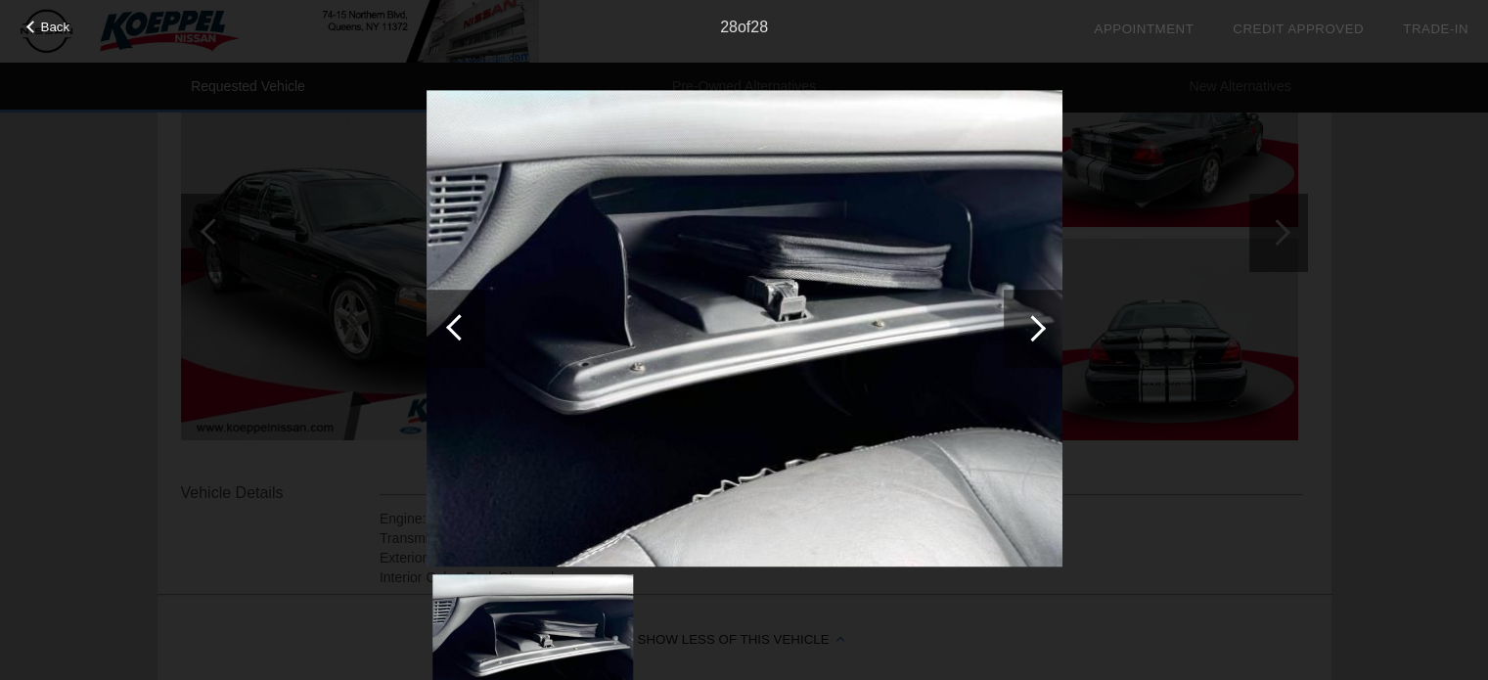
click at [1049, 324] on div at bounding box center [1033, 329] width 59 height 78
click at [1021, 324] on div at bounding box center [1032, 328] width 26 height 26
